Goal: Transaction & Acquisition: Purchase product/service

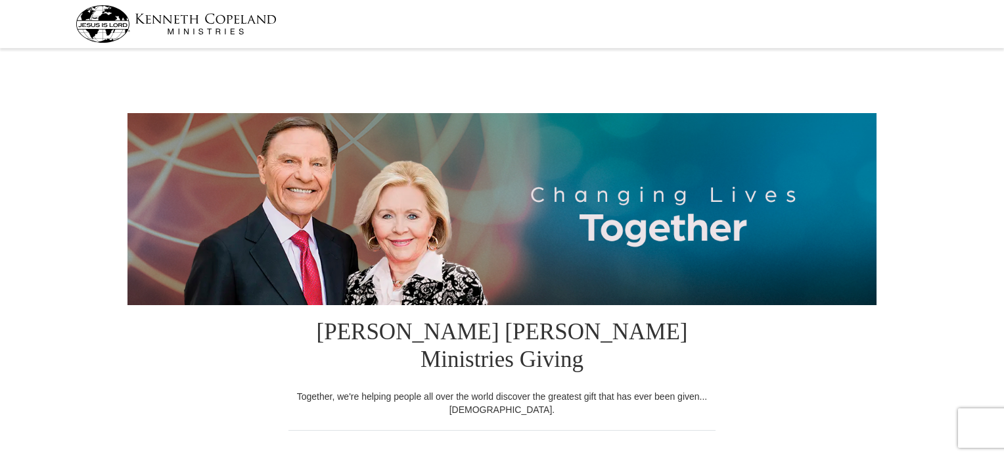
select select "OK"
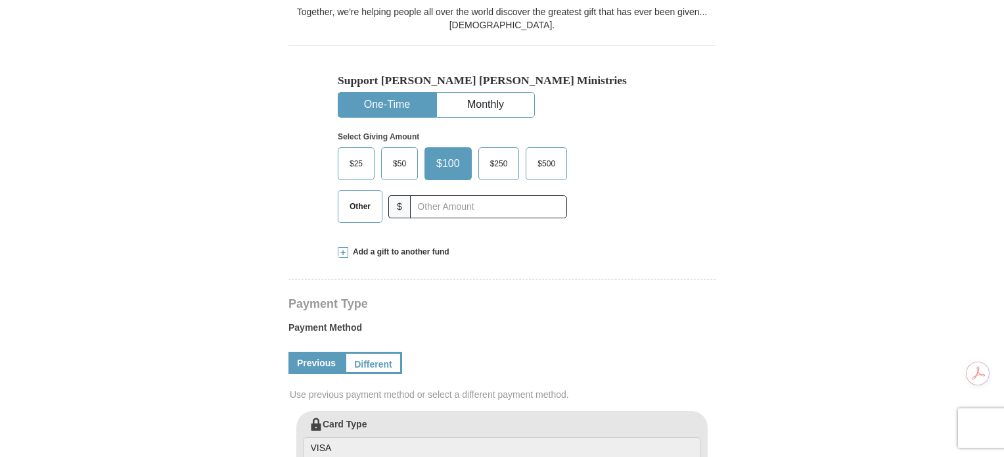
scroll to position [390, 0]
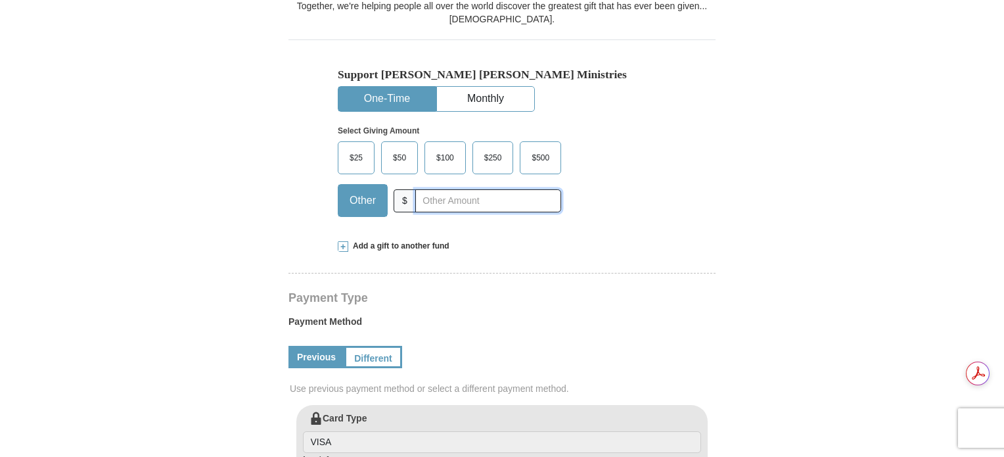
click at [493, 189] on input "text" at bounding box center [488, 200] width 146 height 23
type input "20.00"
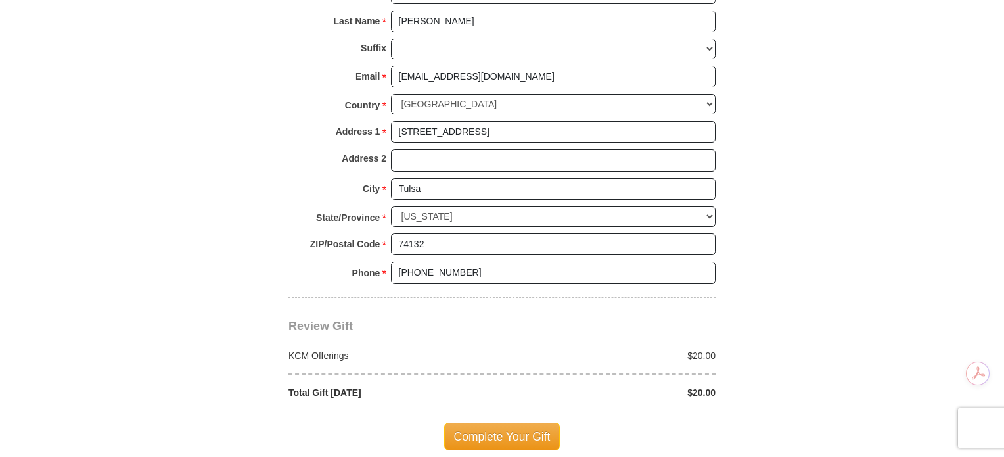
scroll to position [977, 0]
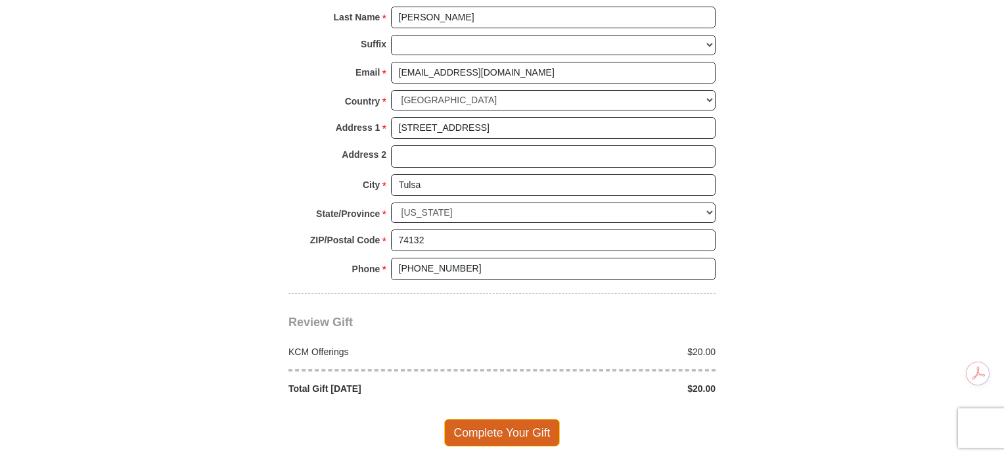
click at [509, 419] on span "Complete Your Gift" at bounding box center [502, 433] width 116 height 28
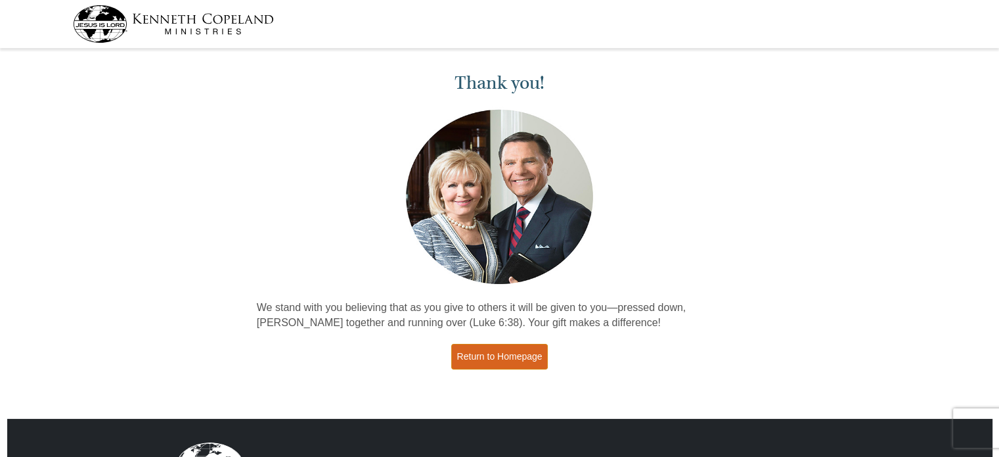
click at [499, 363] on link "Return to Homepage" at bounding box center [499, 357] width 97 height 26
